Goal: Complete application form

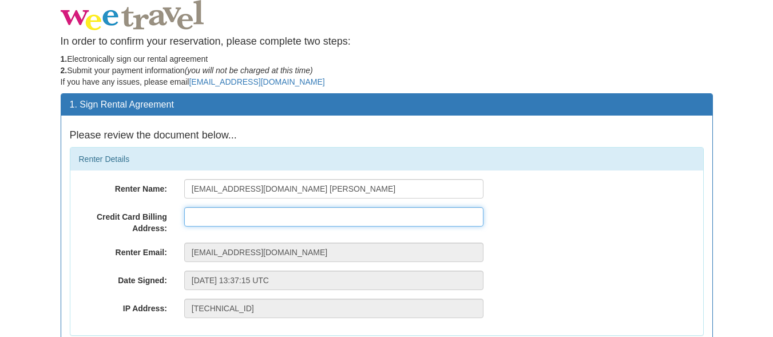
click at [287, 215] on input "text" at bounding box center [333, 216] width 299 height 19
click at [191, 217] on input "[STREET_ADDRESS]" at bounding box center [333, 216] width 299 height 19
click at [271, 216] on input "[STREET_ADDRESS]" at bounding box center [333, 216] width 299 height 19
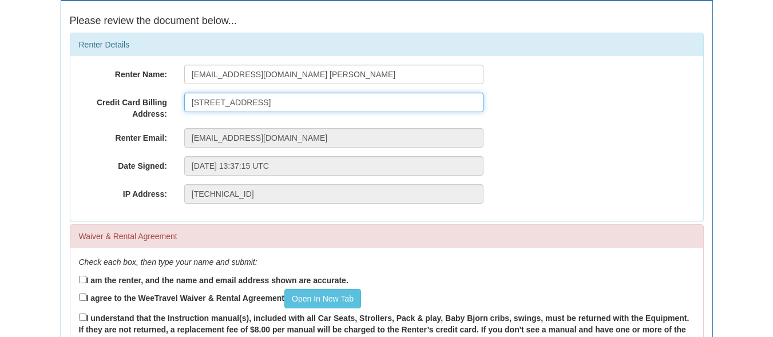
scroll to position [172, 0]
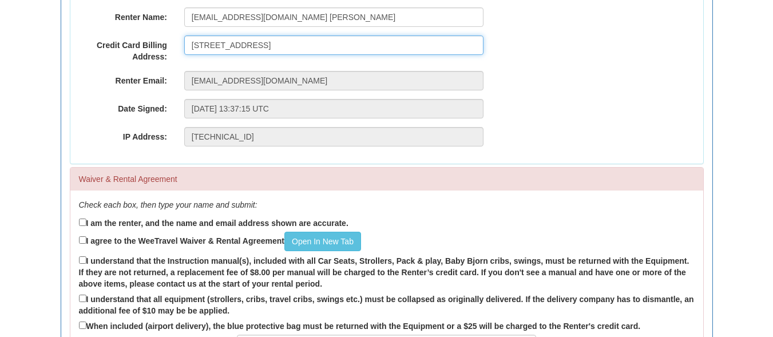
type input "[STREET_ADDRESS]"
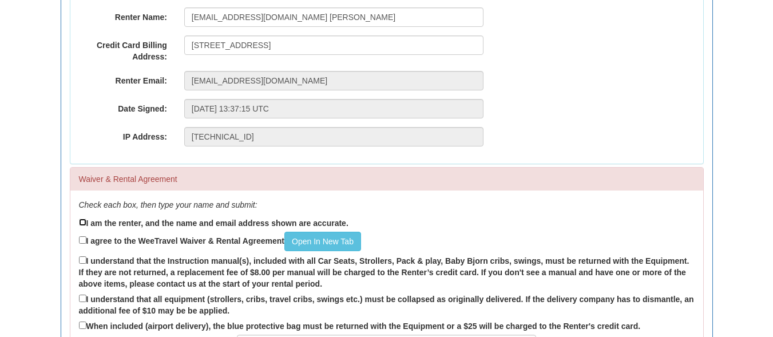
click at [82, 222] on input "I am the renter, and the name and email address shown are accurate." at bounding box center [82, 222] width 7 height 7
checkbox input "true"
click at [83, 240] on input "I agree to the WeeTravel Waiver & Rental Agreement Open In New Tab" at bounding box center [82, 239] width 7 height 7
checkbox input "true"
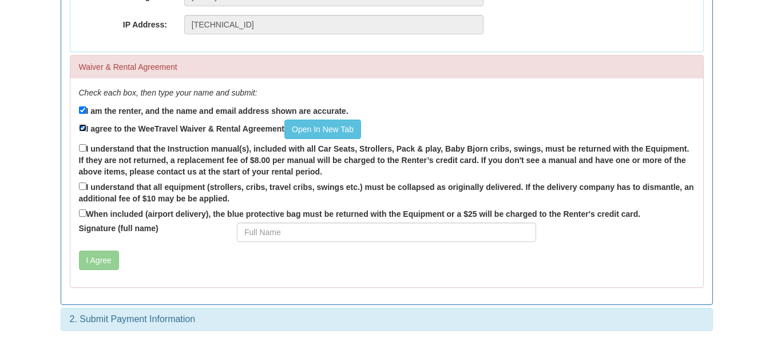
scroll to position [286, 0]
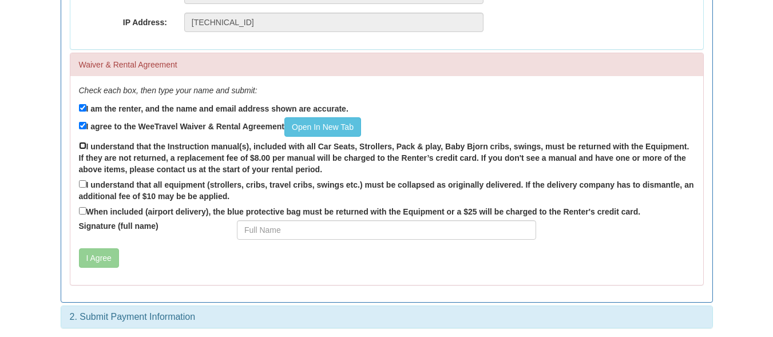
click at [82, 146] on input "I understand that the Instruction manual(s), included with all Car Seats, Strol…" at bounding box center [82, 145] width 7 height 7
checkbox input "true"
click at [82, 182] on input "I understand that all equipment (strollers, cribs, travel cribs, swings etc.) m…" at bounding box center [82, 183] width 7 height 7
checkbox input "true"
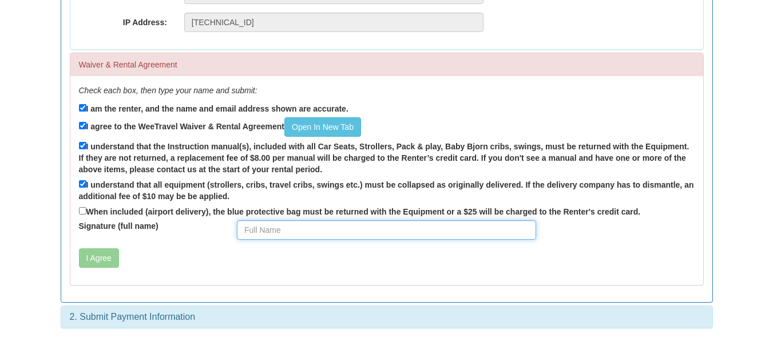
click at [245, 229] on input "Signature (full name)" at bounding box center [386, 229] width 299 height 19
type input "Nancy Romain"
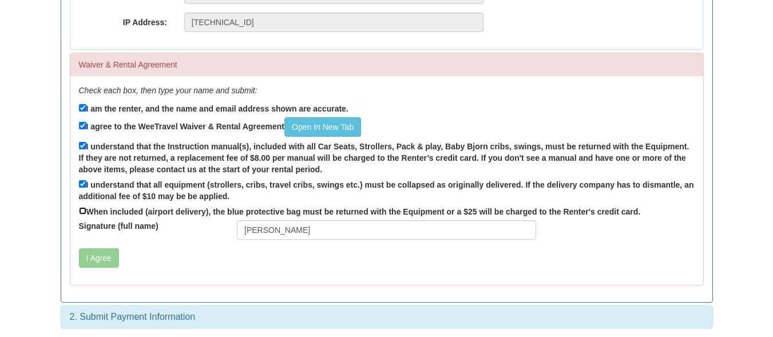
click at [83, 210] on input "When included (airport delivery), the blue protective bag must be returned with…" at bounding box center [82, 210] width 7 height 7
checkbox input "true"
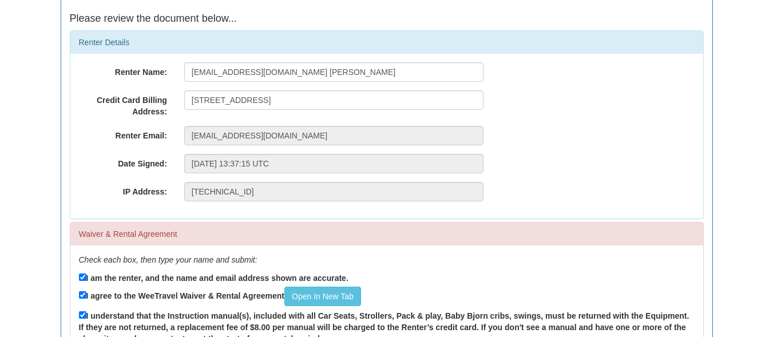
scroll to position [117, 0]
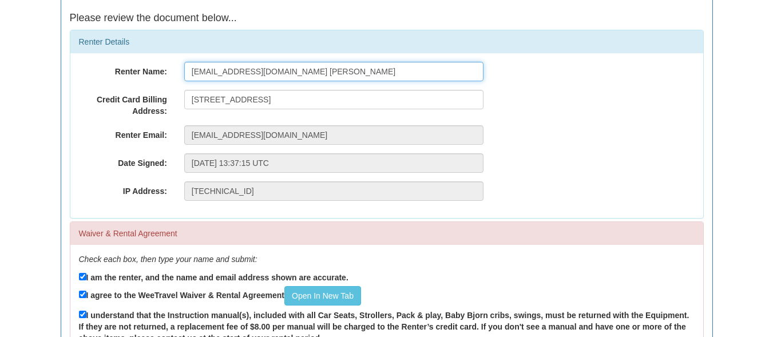
drag, startPoint x: 330, startPoint y: 68, endPoint x: 79, endPoint y: 82, distance: 251.5
click at [79, 82] on div "Renter Name: theromains961@gmail.com Romain Credit Card Billing Address: 305- 1…" at bounding box center [386, 135] width 633 height 165
type input "Nancy Romain"
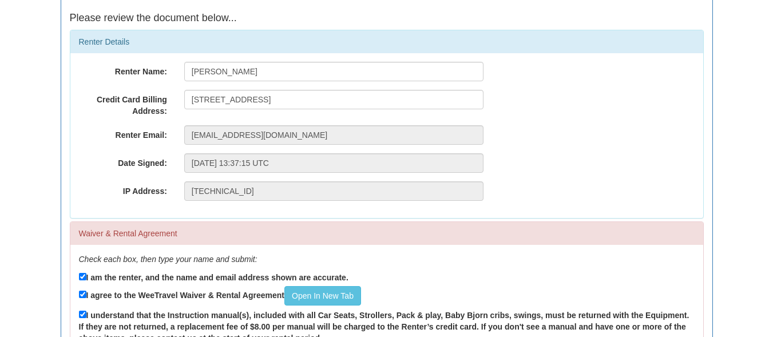
click at [534, 101] on div "Credit Card Billing Address: 305- 175 Crossbow Pl, Canmore Alberta T1W 3H7" at bounding box center [386, 103] width 633 height 27
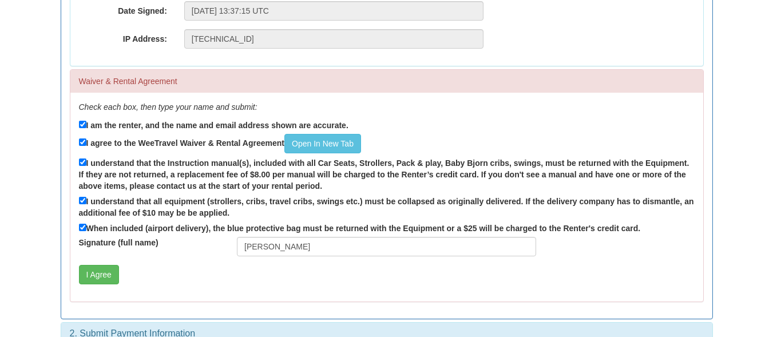
scroll to position [289, 0]
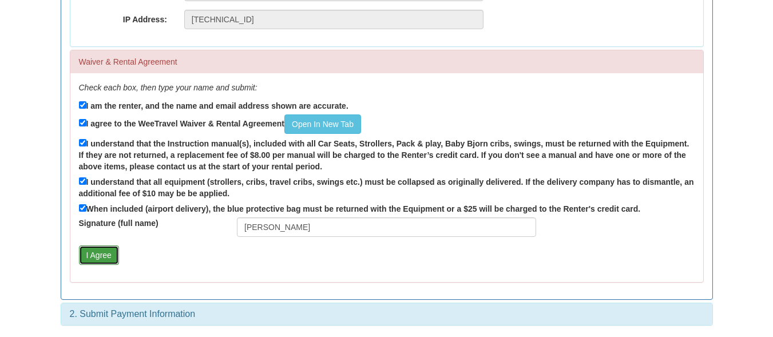
click at [103, 255] on button "I Agree" at bounding box center [99, 254] width 40 height 19
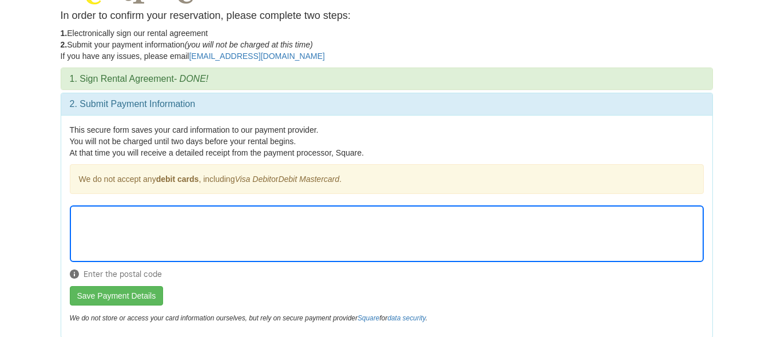
scroll to position [38, 0]
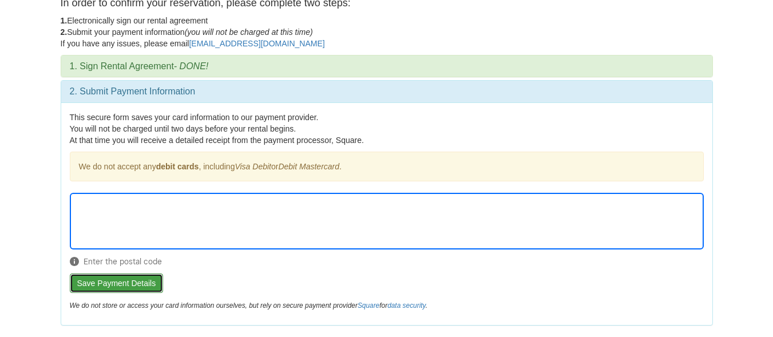
click at [147, 285] on button "Save Payment Details" at bounding box center [117, 282] width 94 height 19
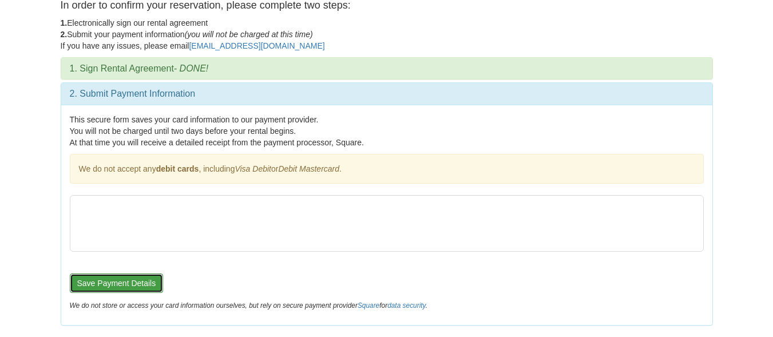
scroll to position [36, 0]
